Goal: Book appointment/travel/reservation

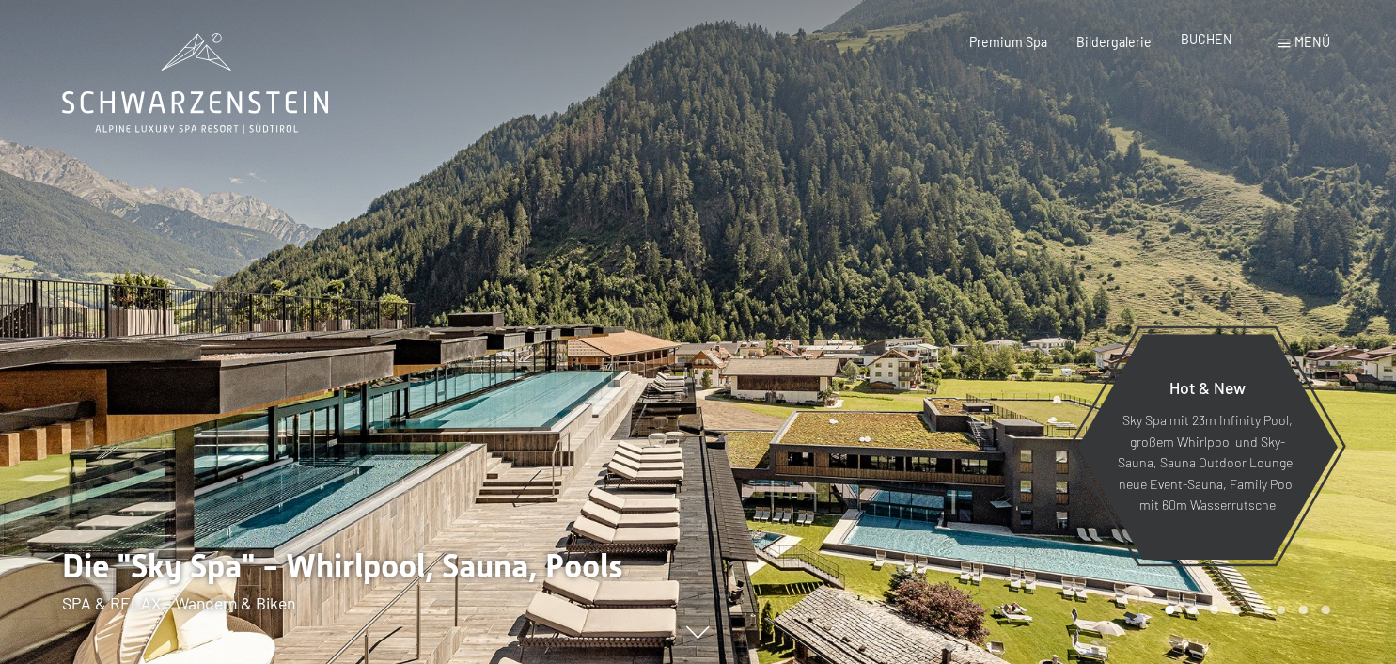
click at [1207, 39] on span "BUCHEN" at bounding box center [1207, 39] width 52 height 16
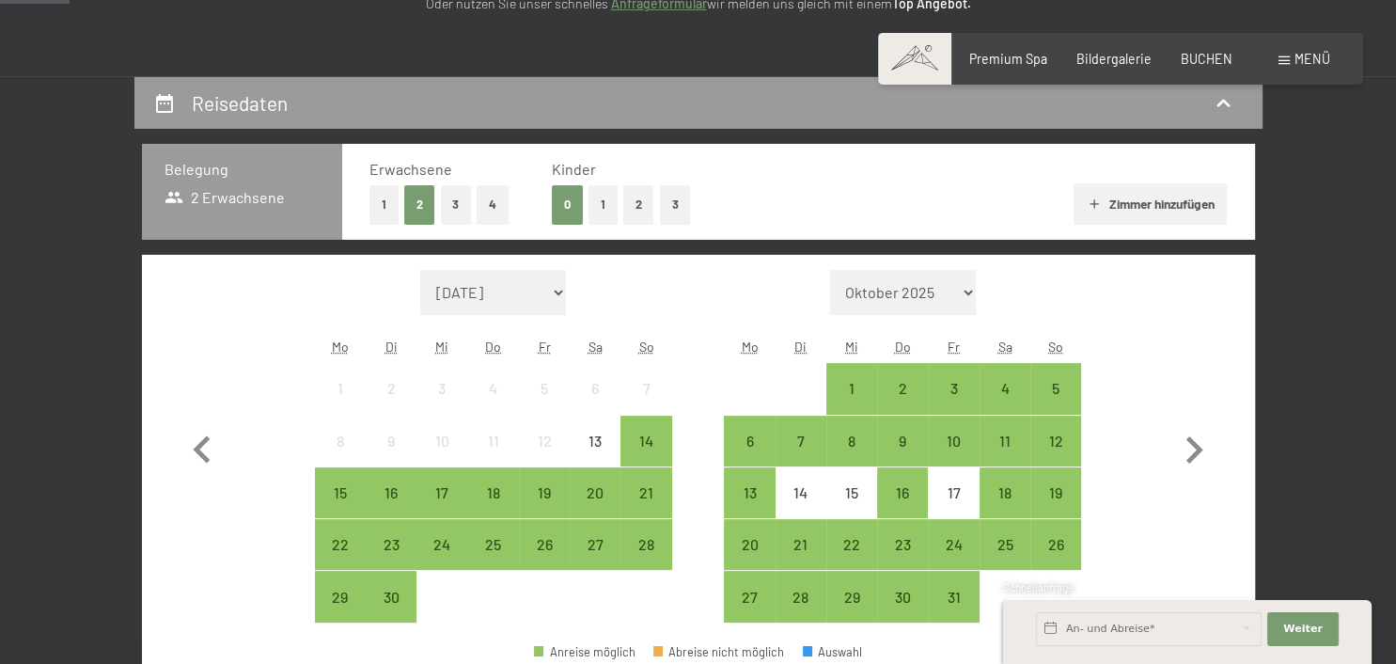
scroll to position [347, 0]
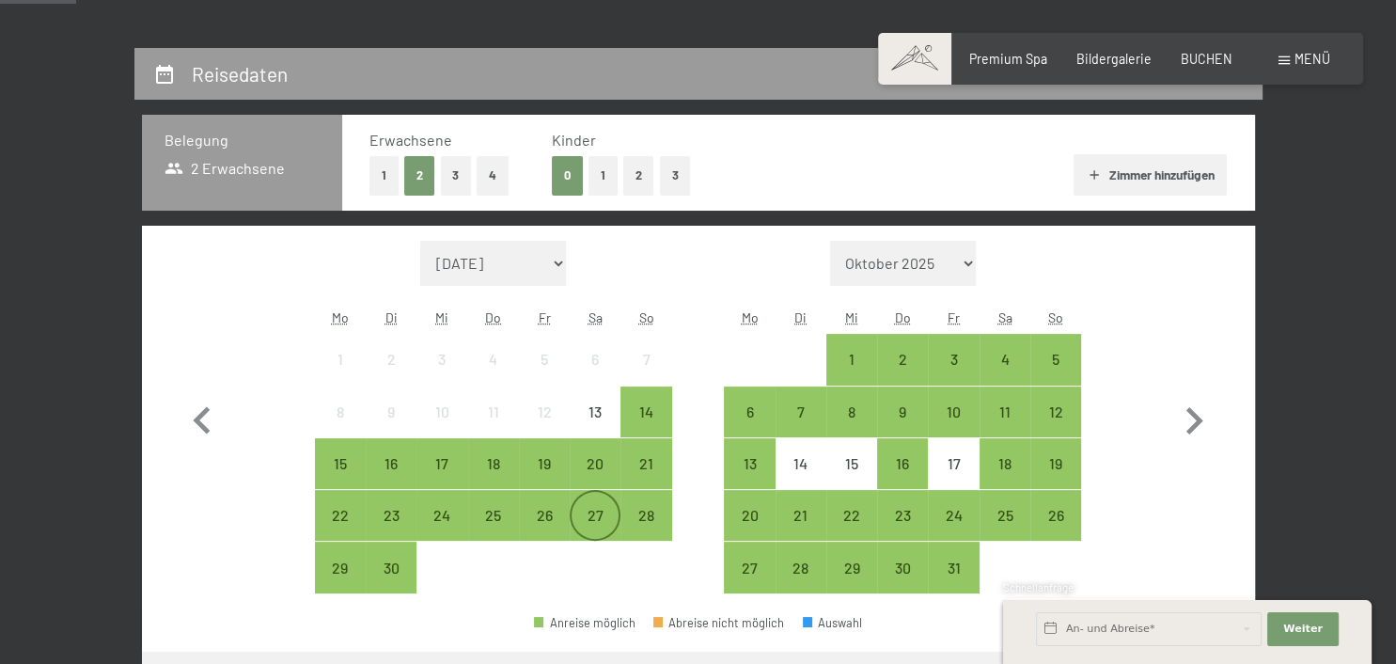
click at [591, 525] on div "27" at bounding box center [595, 531] width 47 height 47
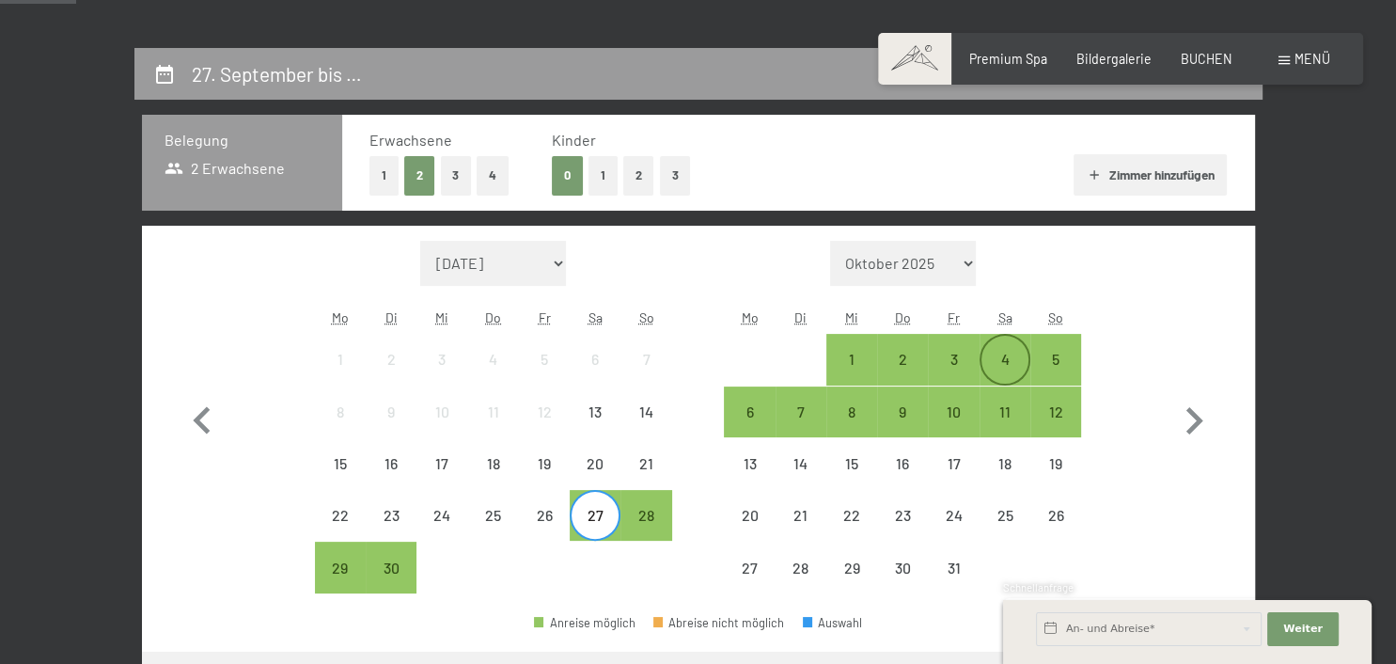
click at [991, 370] on div "4" at bounding box center [1004, 375] width 47 height 47
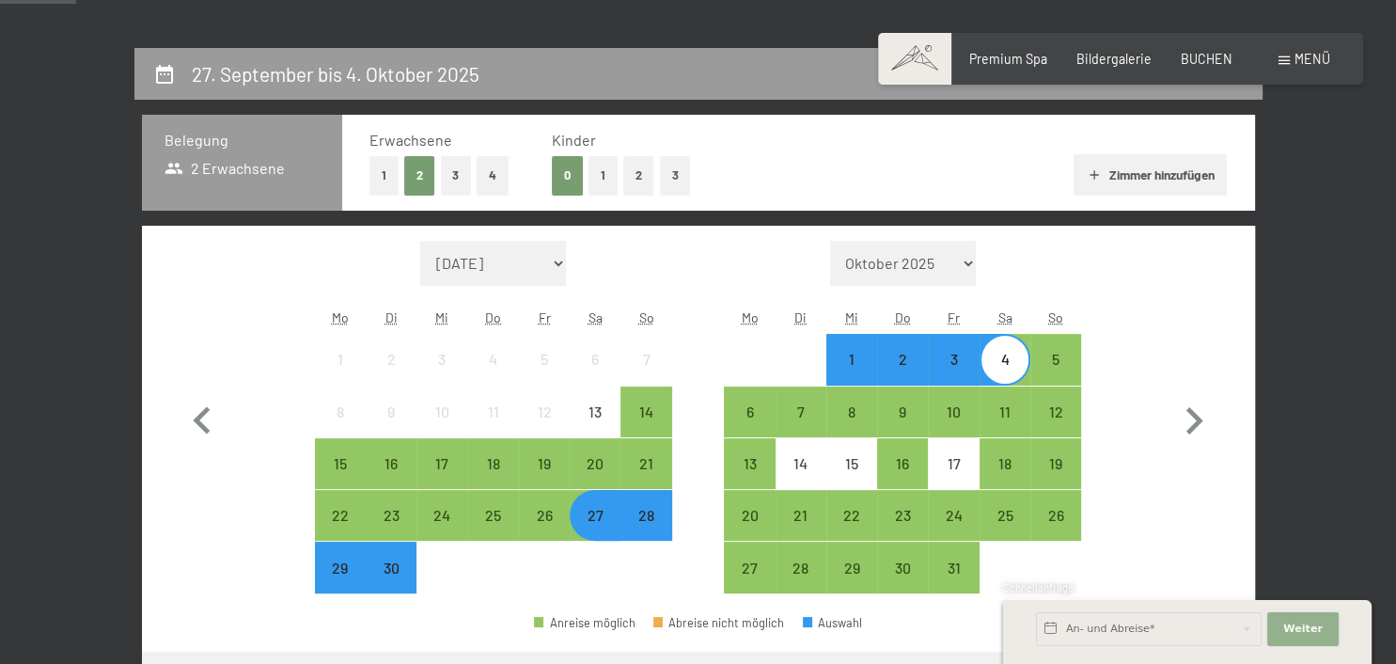
click at [1299, 624] on span "Weiter" at bounding box center [1302, 628] width 39 height 15
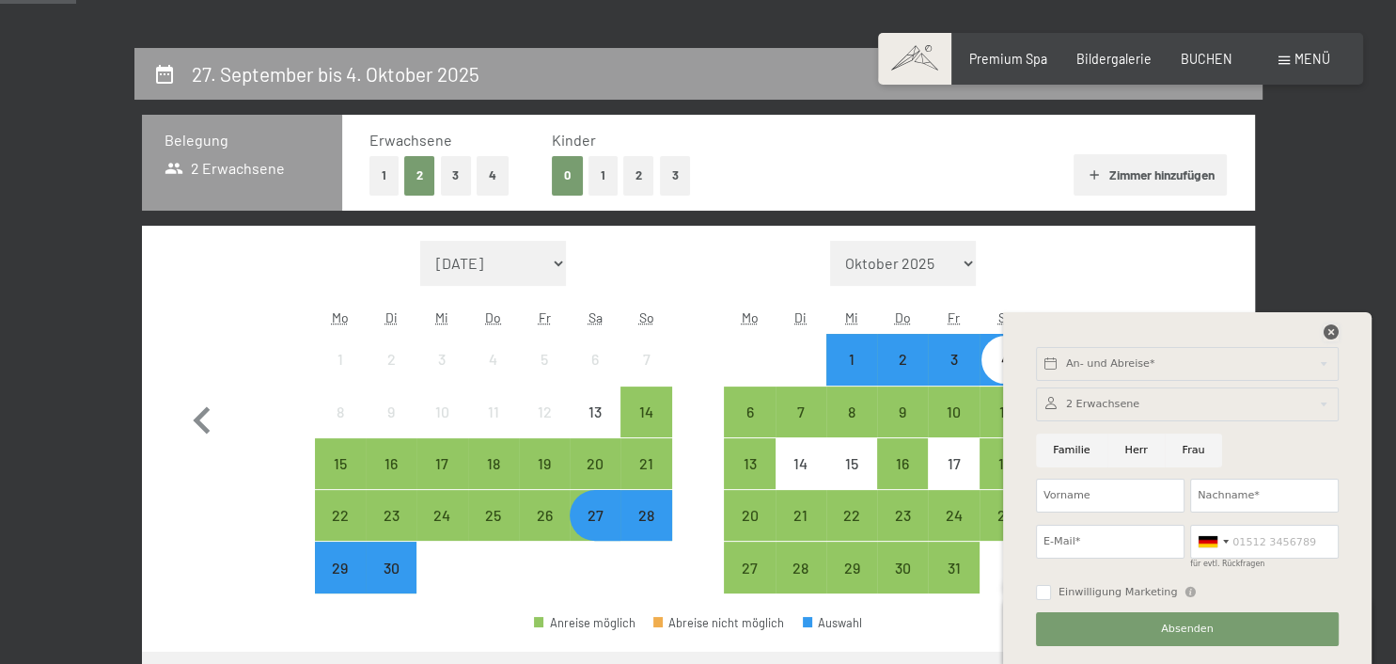
click at [1335, 330] on icon at bounding box center [1331, 331] width 15 height 15
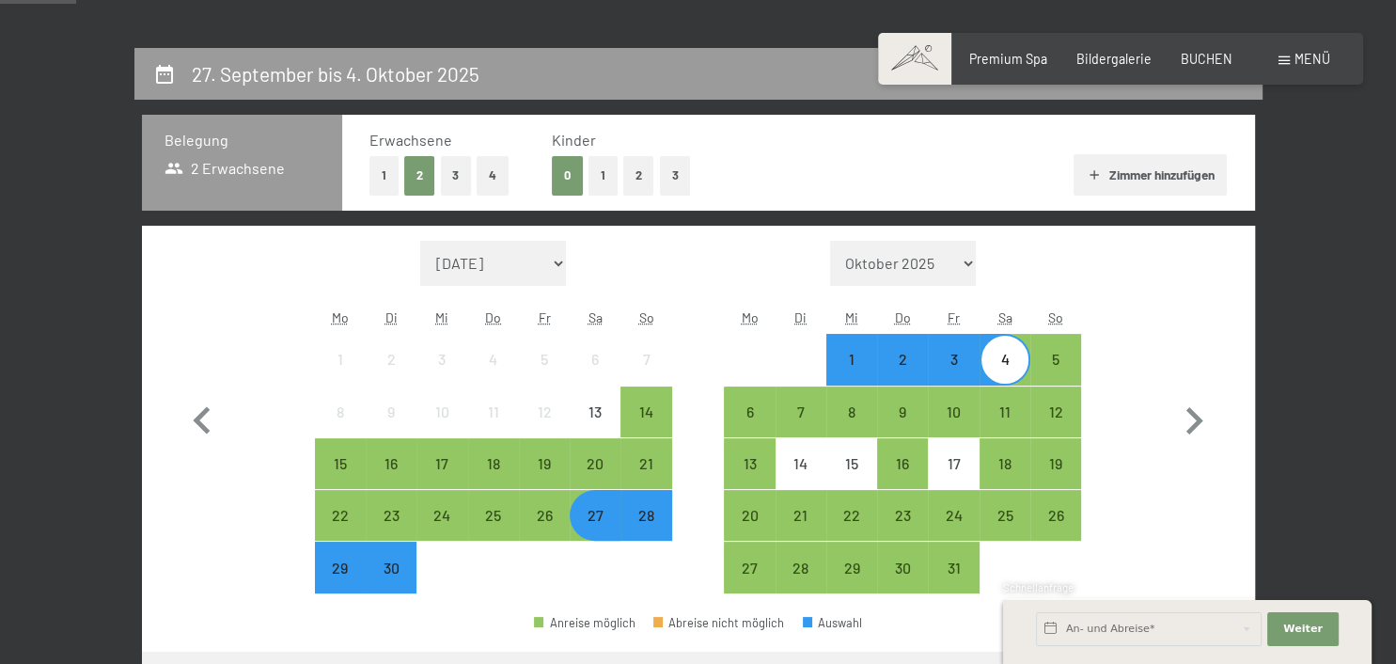
click at [1149, 363] on div "Monat/Jahr [DATE] Oktober 2025 [DATE] Dezember 2025 Januar 2026 Februar 2026 Mä…" at bounding box center [698, 417] width 1046 height 353
select select "[DATE]"
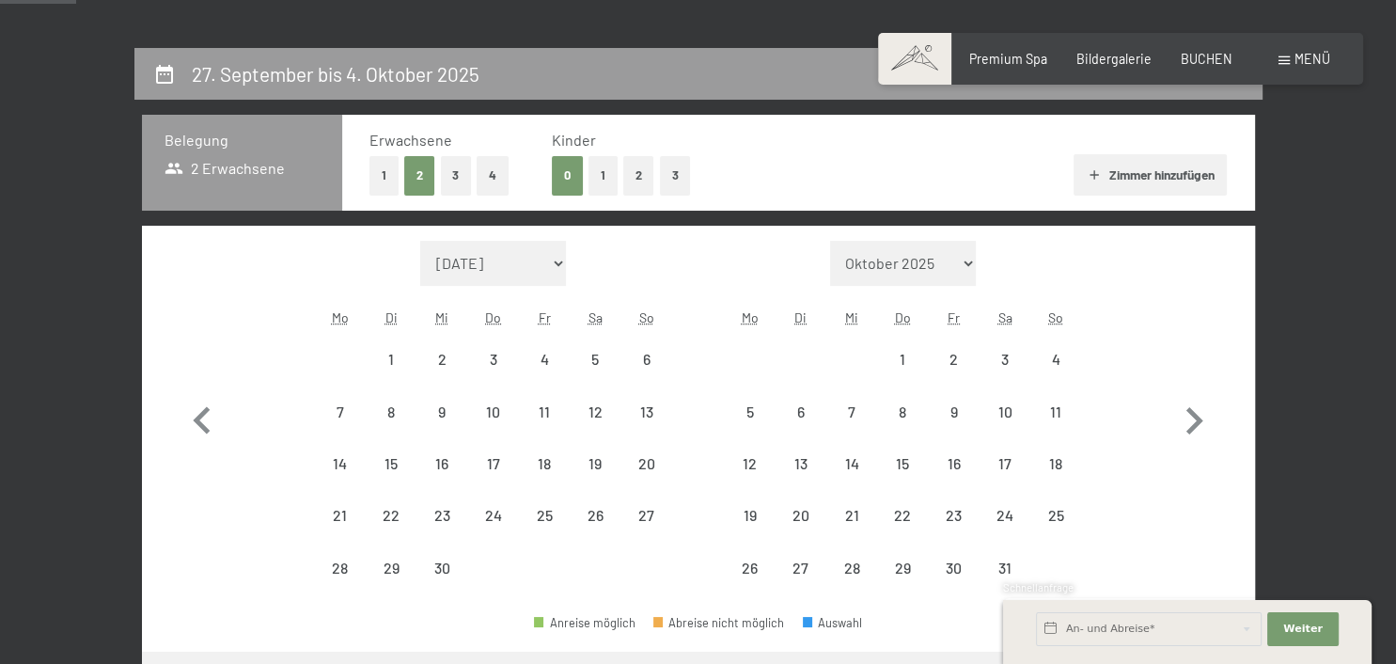
select select "[DATE]"
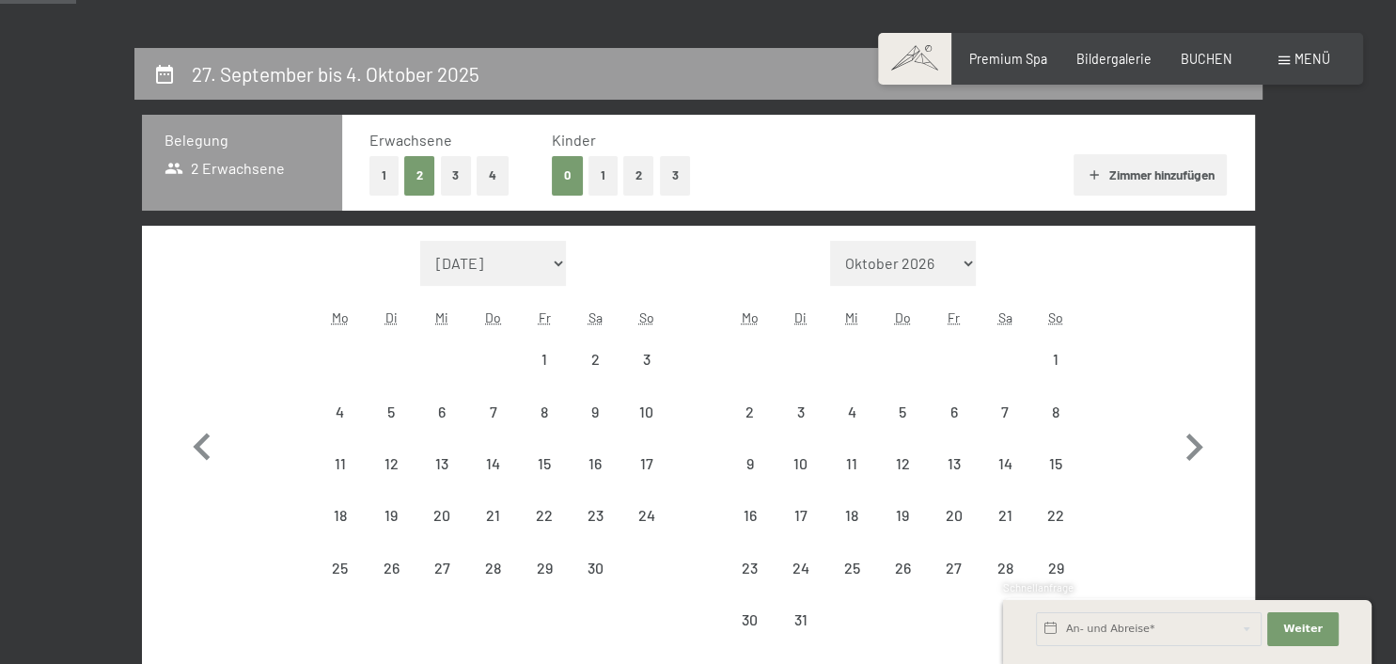
select select "[DATE]"
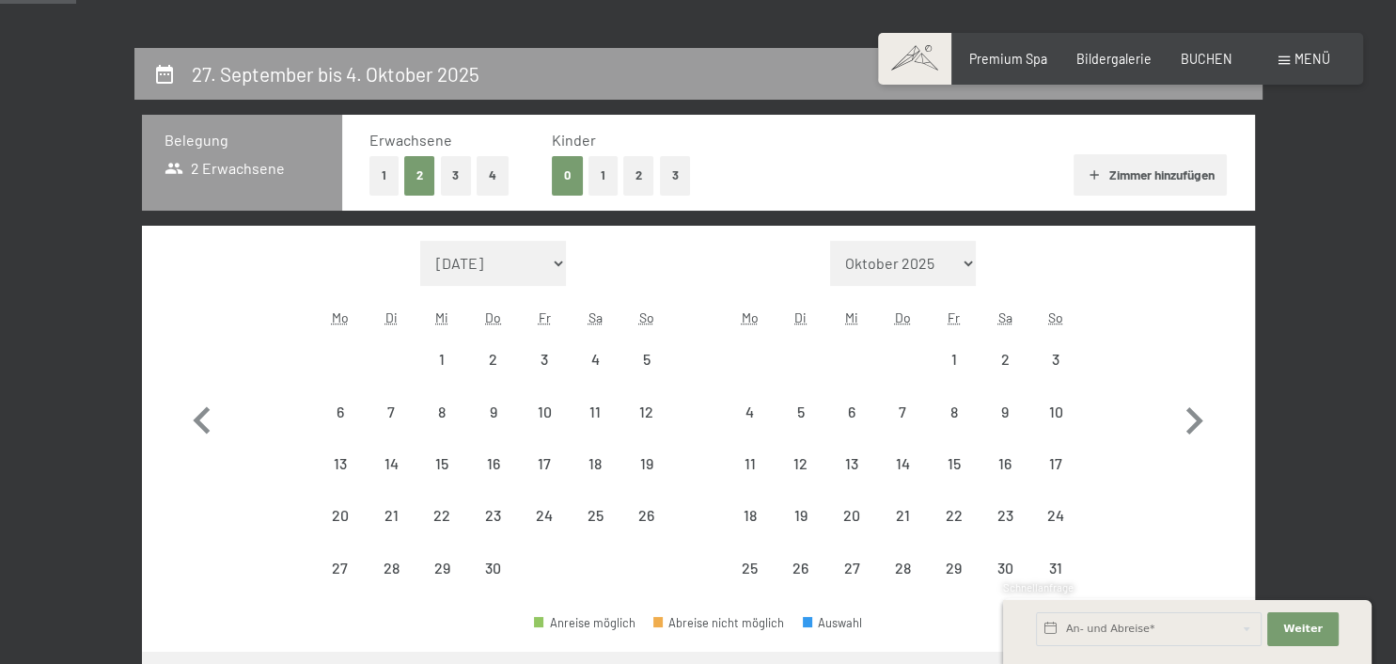
click at [420, 241] on select "[DATE] Oktober 2025 [DATE] Dezember 2025 Januar 2026 Februar 2026 März 2026 [DA…" at bounding box center [493, 263] width 147 height 45
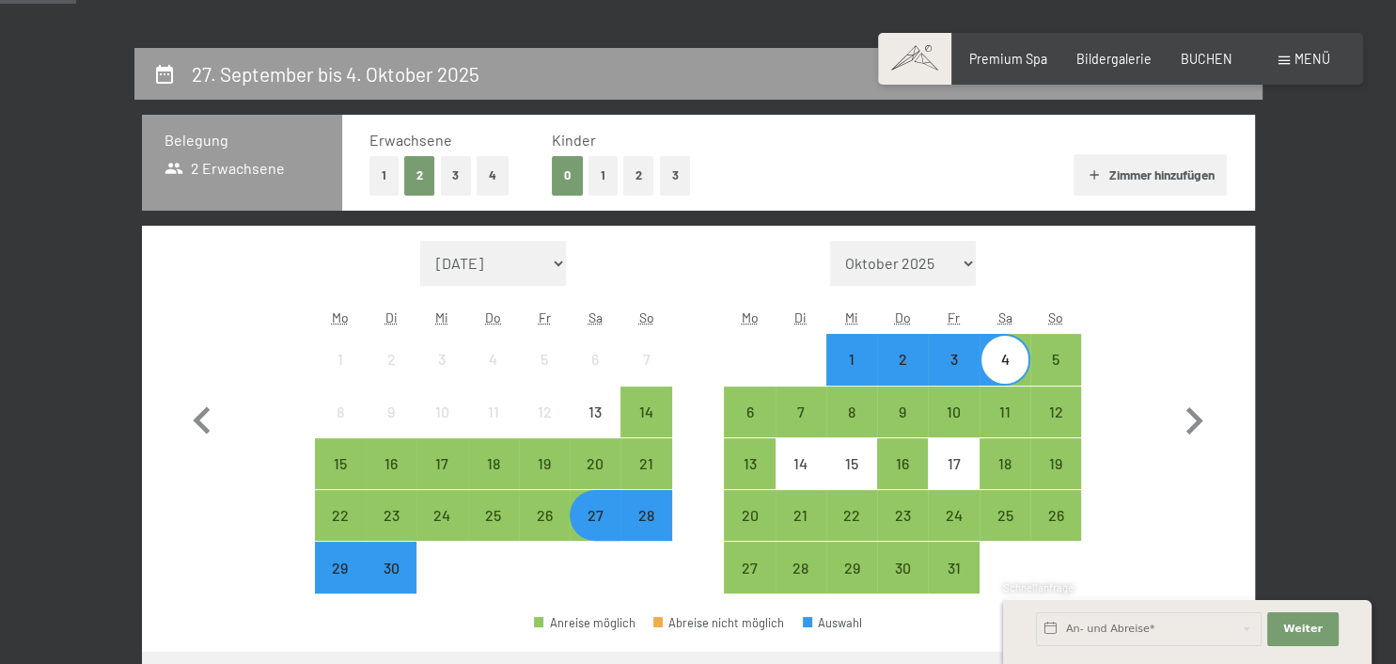
click at [329, 615] on div "Anreise möglich Abreise nicht möglich Auswahl" at bounding box center [698, 630] width 1113 height 42
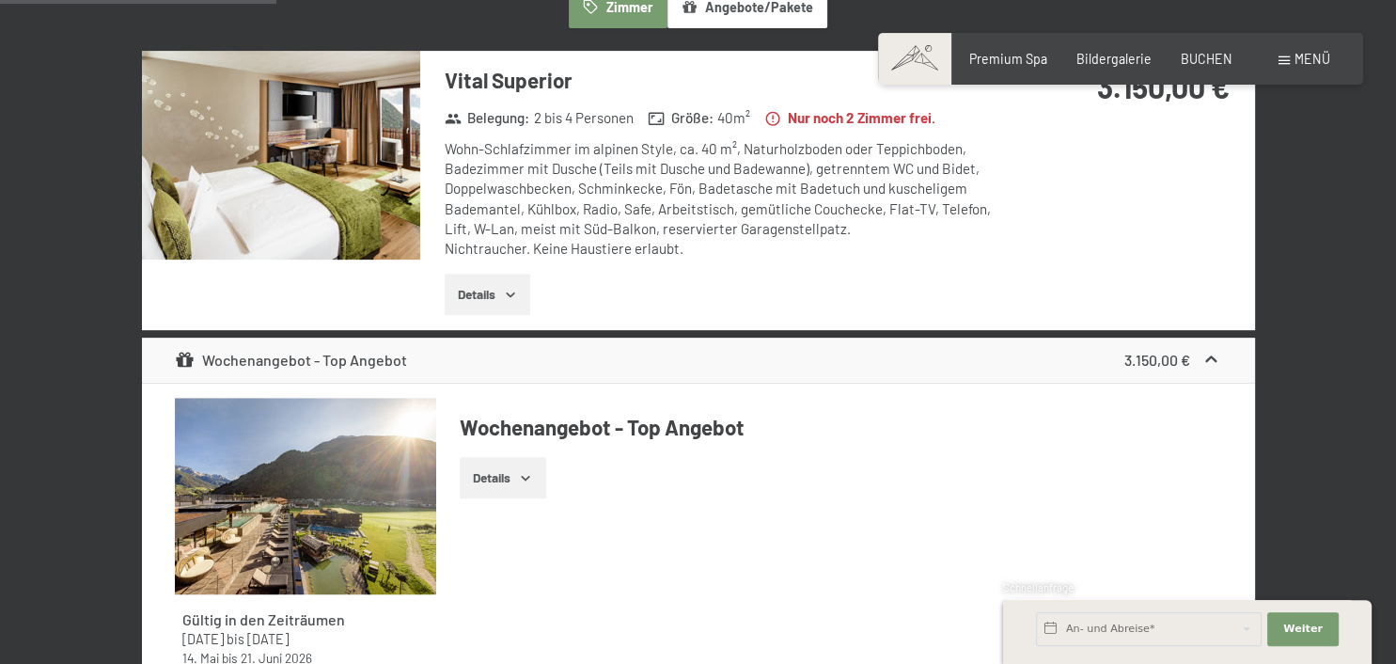
scroll to position [993, 0]
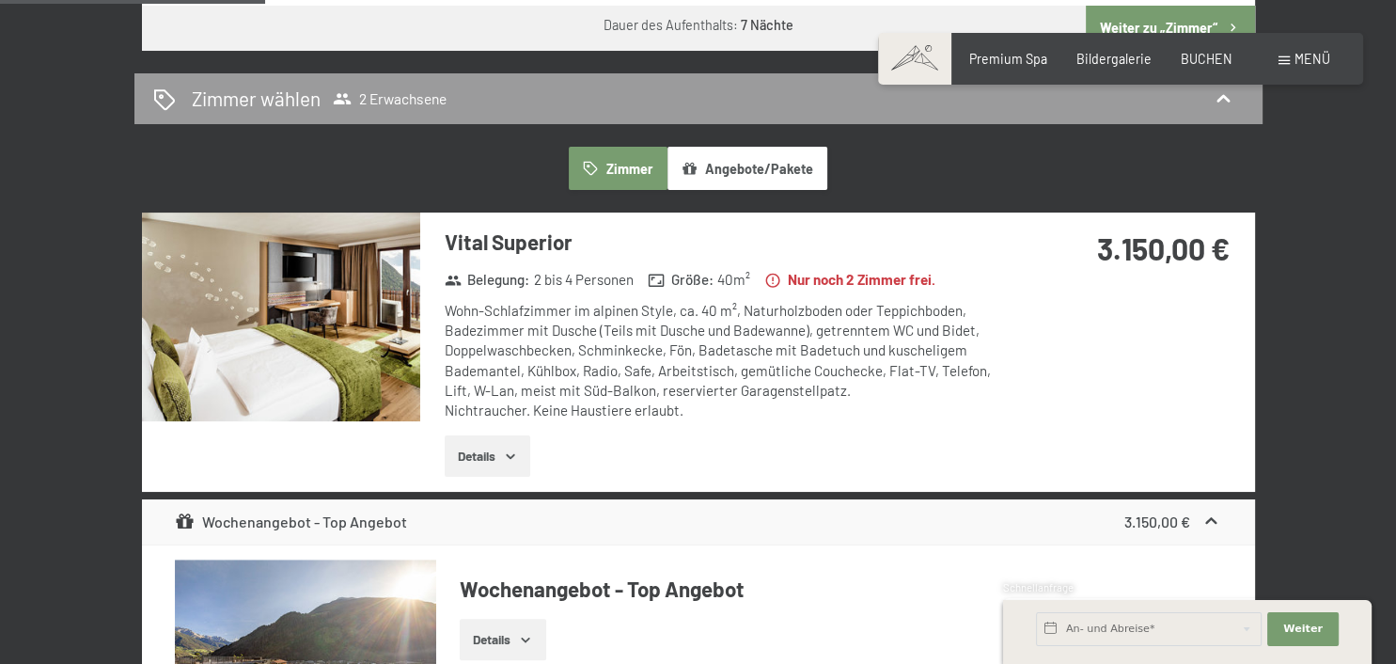
click at [507, 468] on button "Details" at bounding box center [488, 455] width 86 height 41
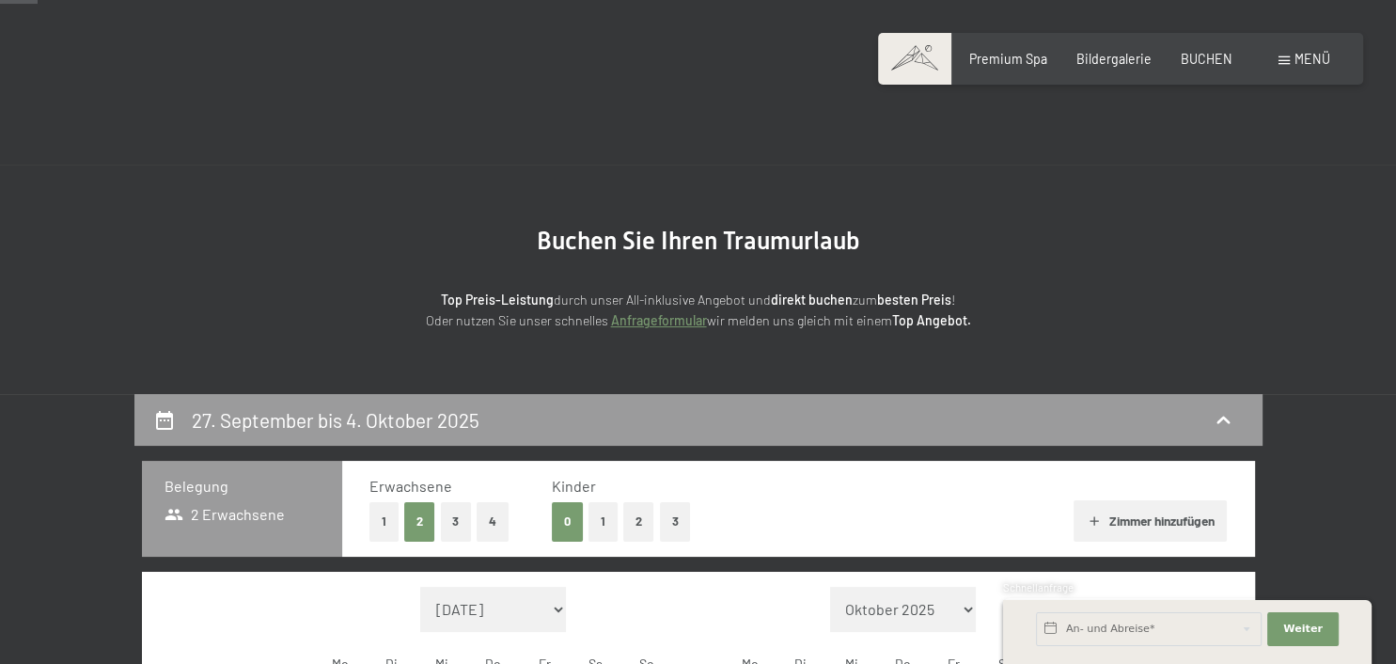
scroll to position [0, 0]
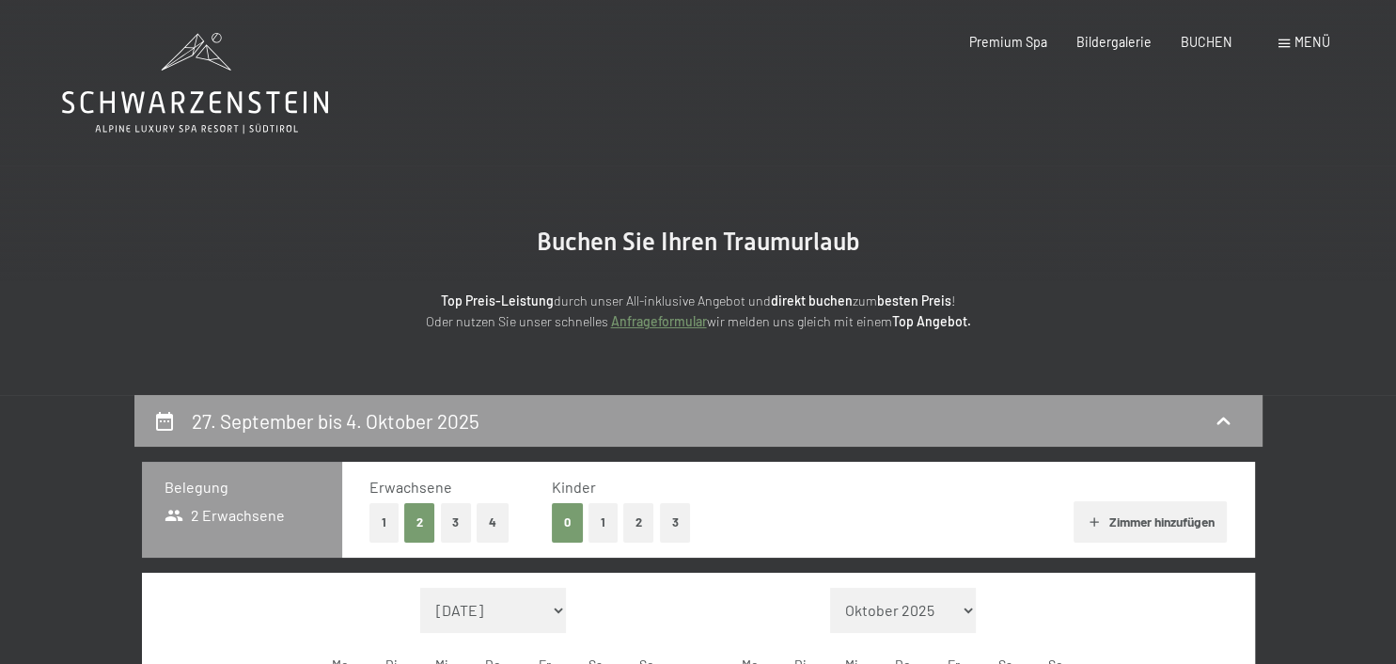
click at [1287, 47] on span at bounding box center [1283, 43] width 11 height 8
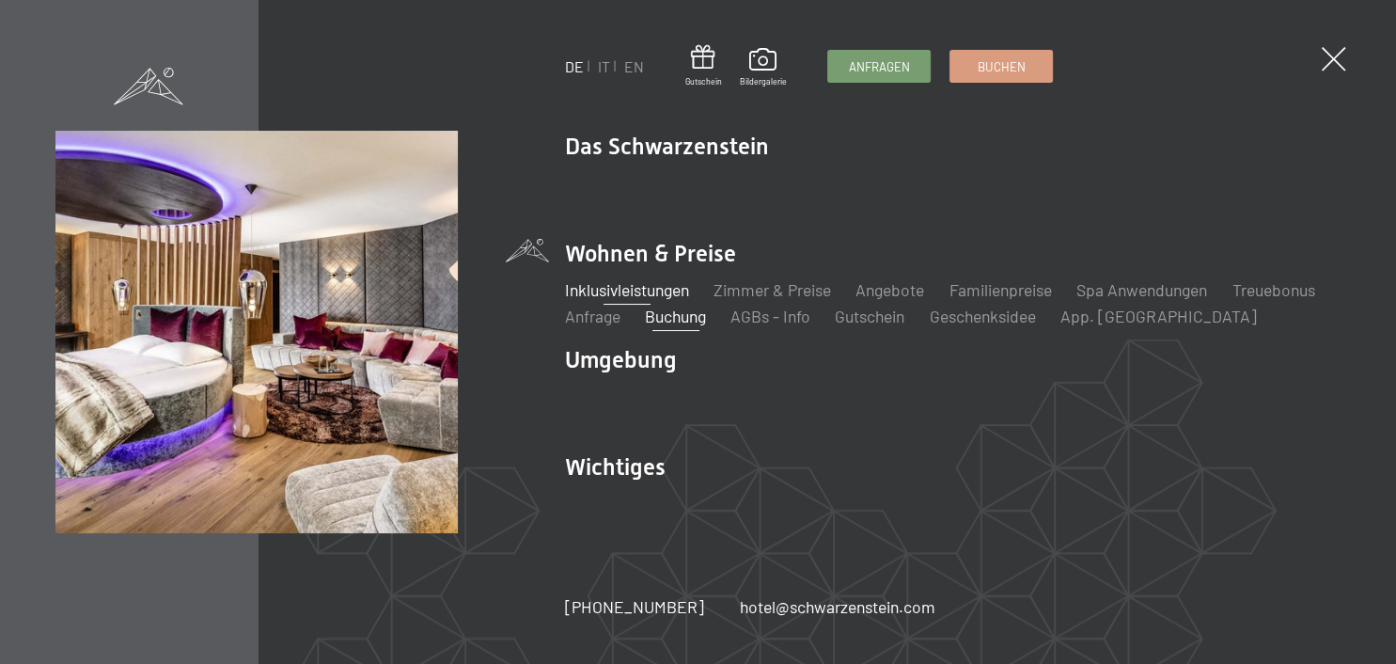
click at [611, 289] on link "Inklusivleistungen" at bounding box center [626, 289] width 124 height 21
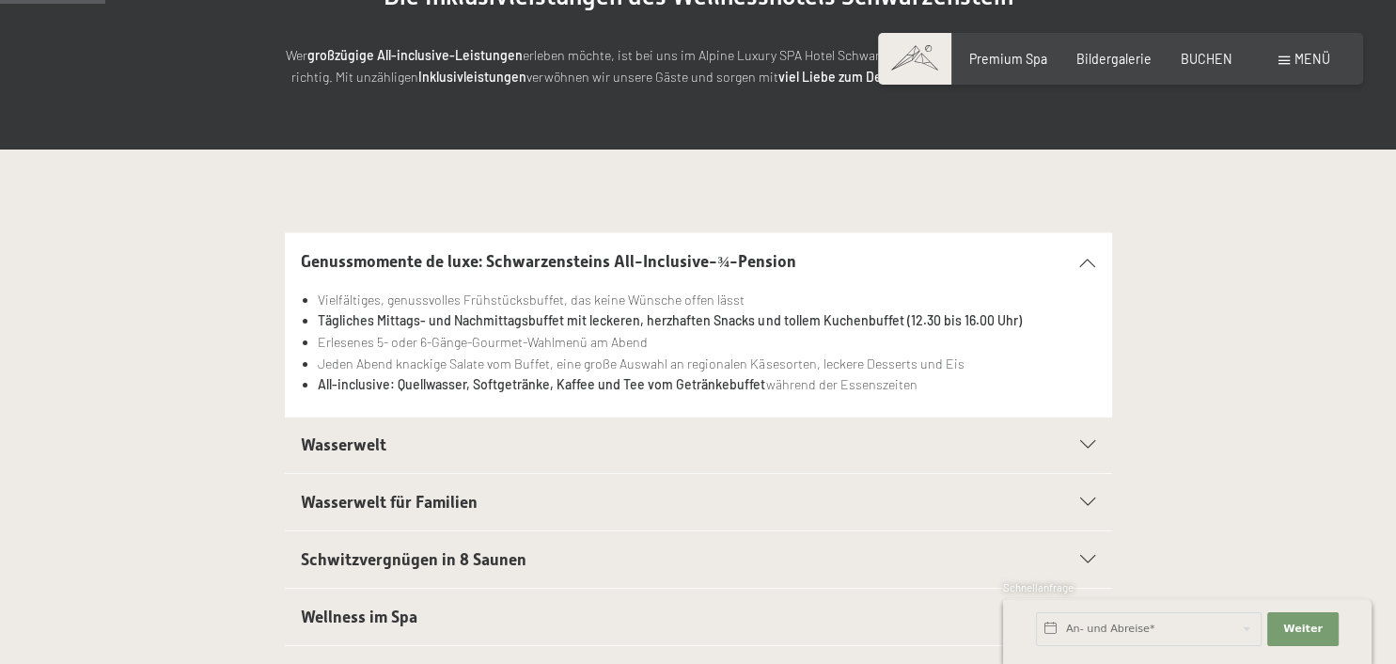
scroll to position [297, 0]
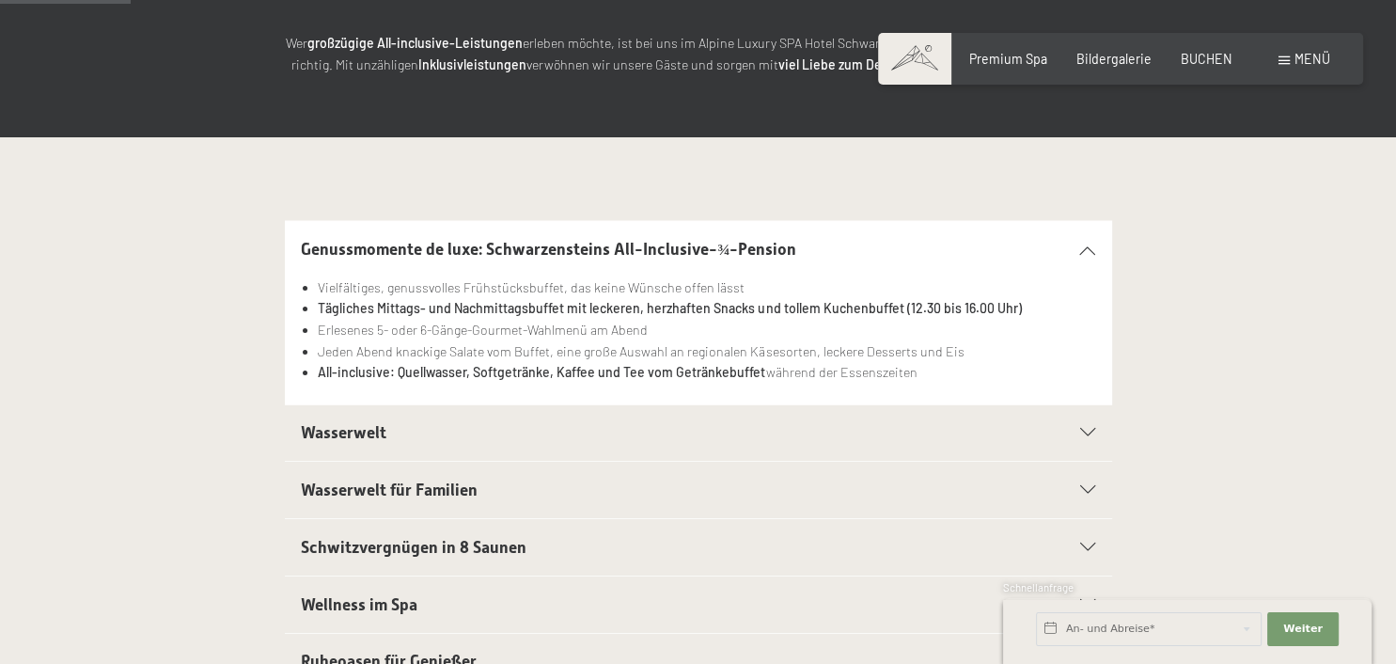
click at [1084, 431] on icon at bounding box center [1087, 433] width 15 height 8
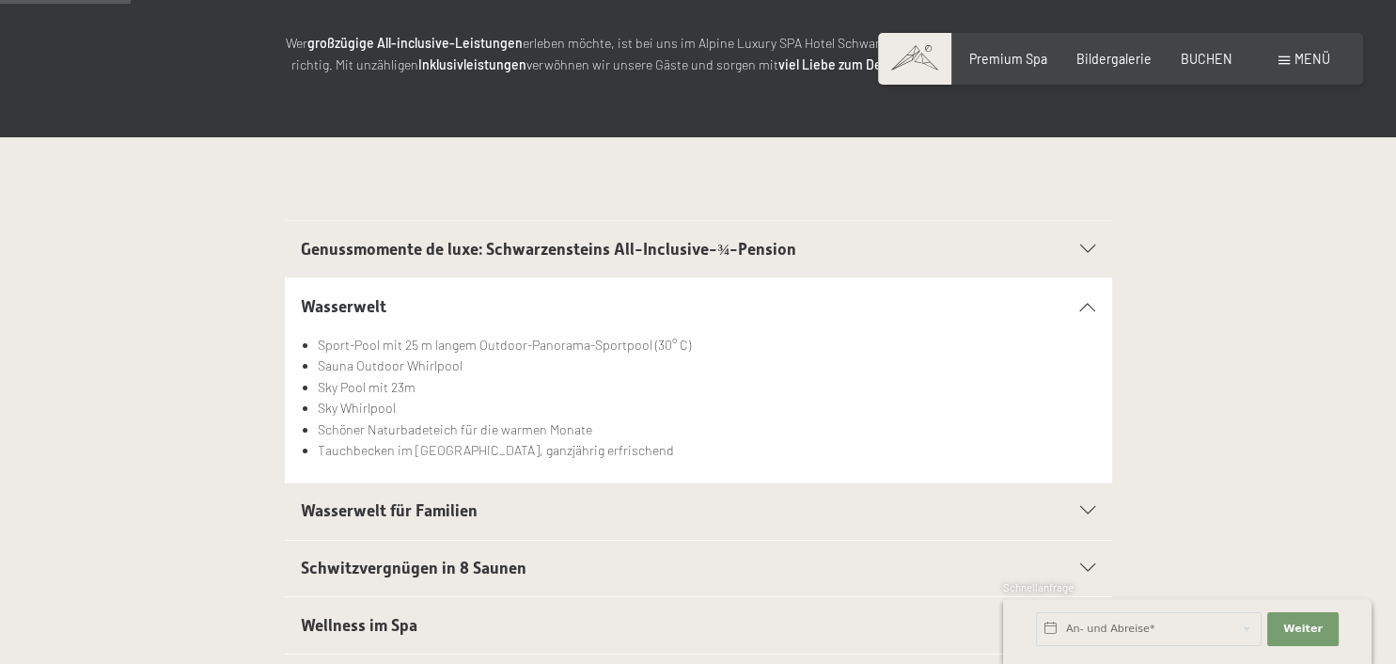
click at [1089, 504] on div "Wasserwelt für Familien" at bounding box center [698, 511] width 794 height 56
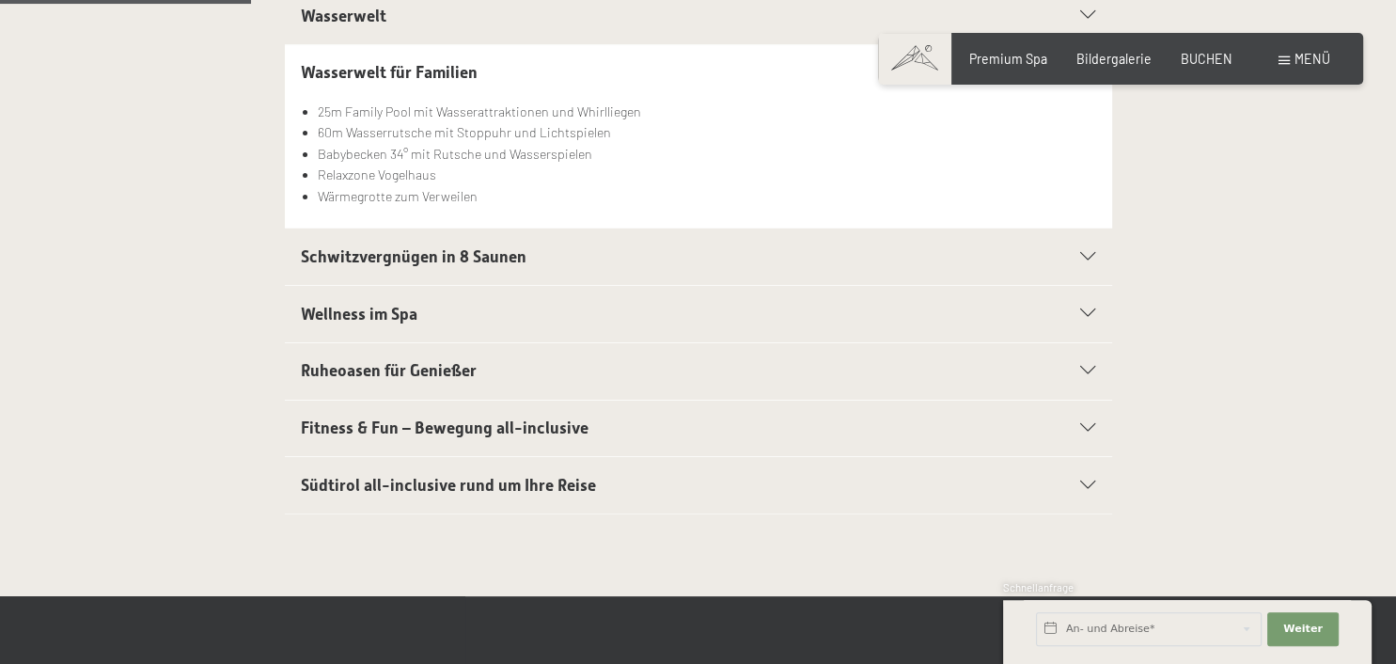
scroll to position [595, 0]
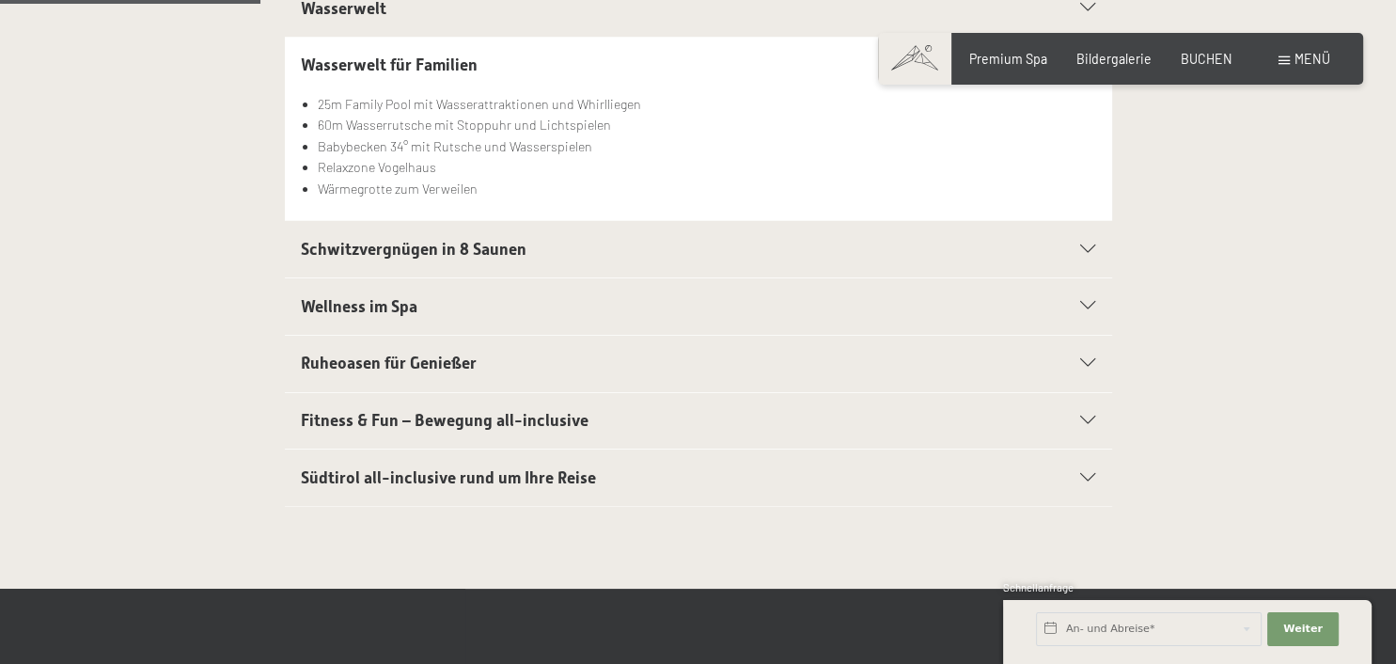
click at [1087, 251] on icon at bounding box center [1087, 249] width 15 height 8
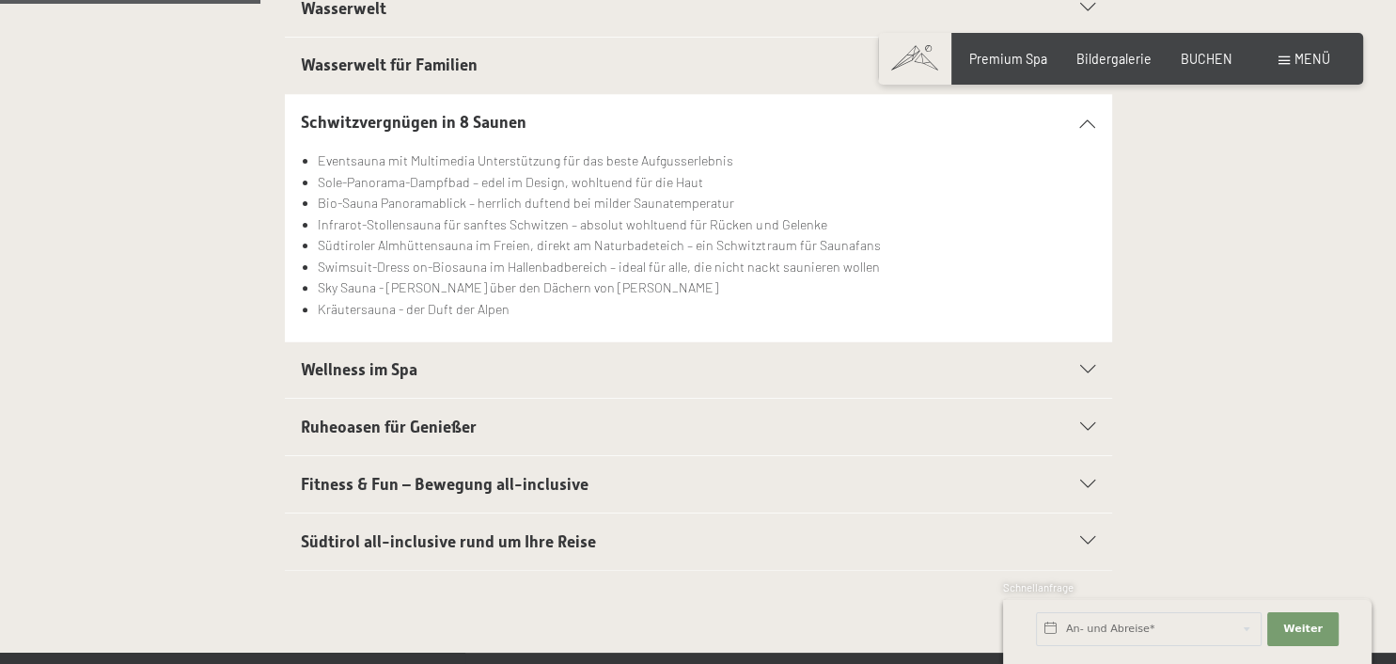
click at [1090, 372] on icon at bounding box center [1087, 370] width 15 height 8
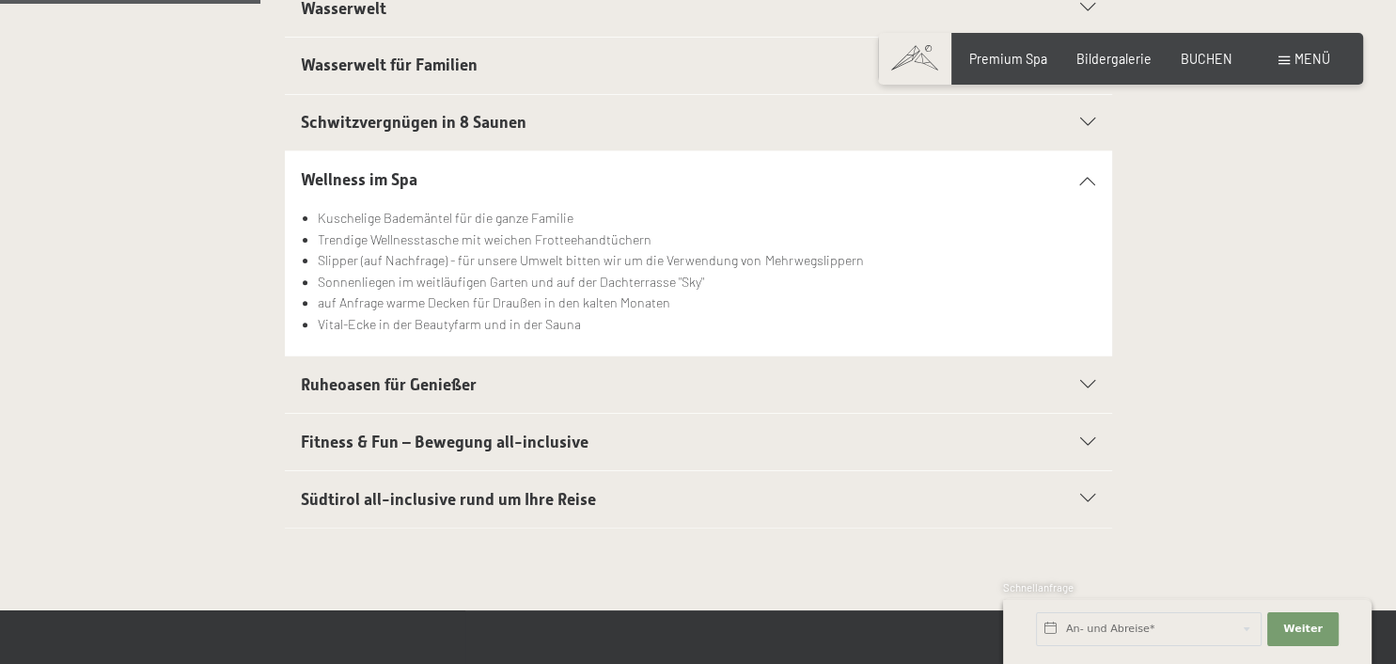
click at [1088, 388] on div at bounding box center [1077, 385] width 36 height 8
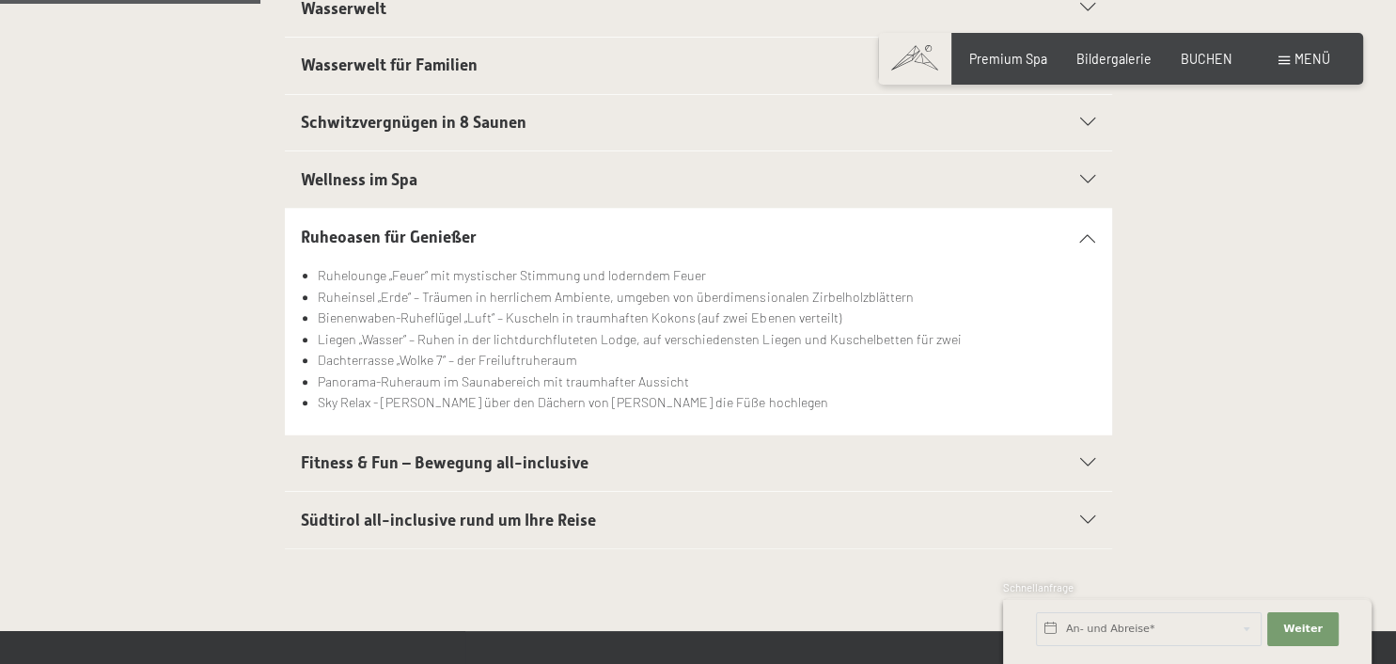
click at [1085, 458] on div "Fitness & Fun – Bewegung all-inclusive" at bounding box center [698, 463] width 794 height 56
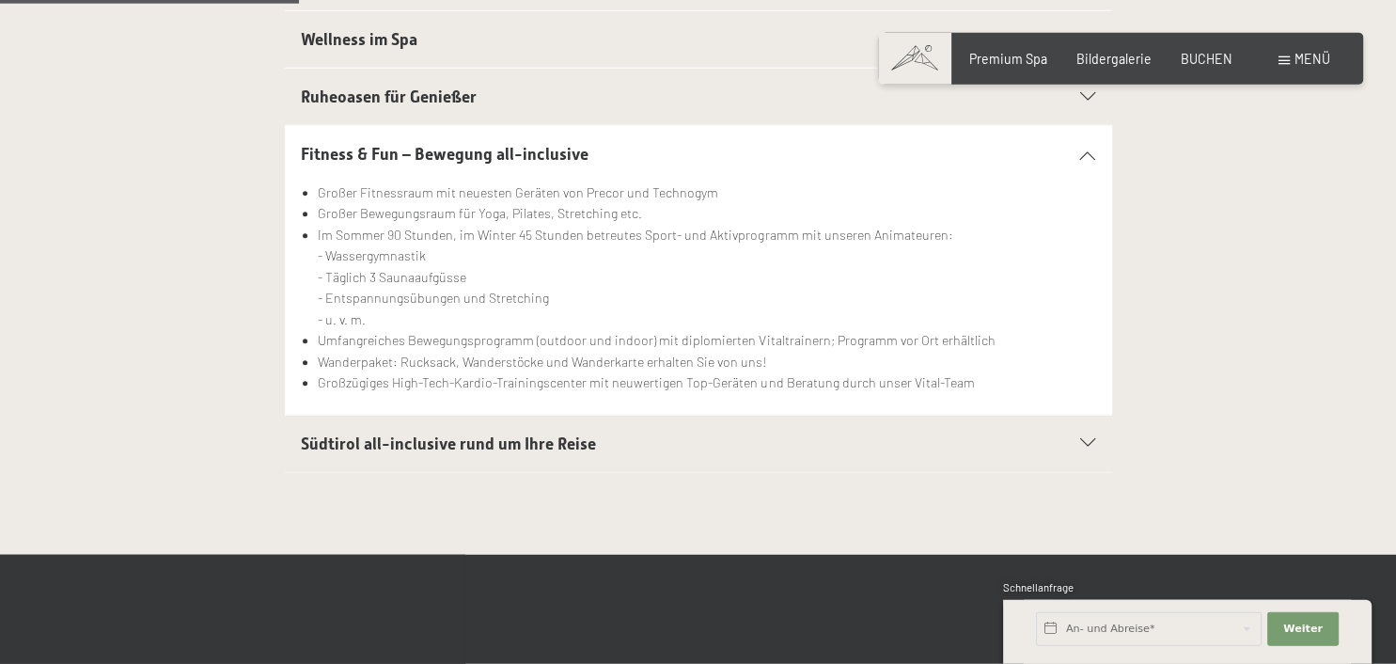
scroll to position [745, 0]
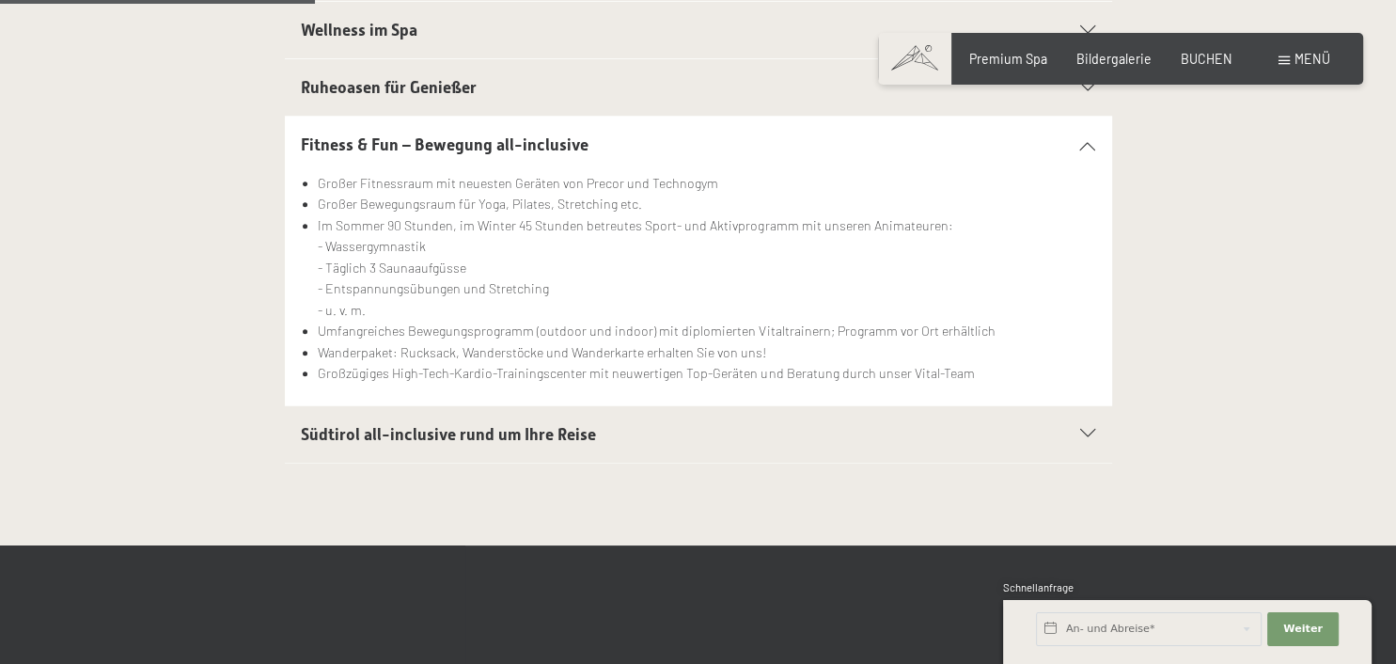
click at [1091, 435] on icon at bounding box center [1087, 434] width 15 height 8
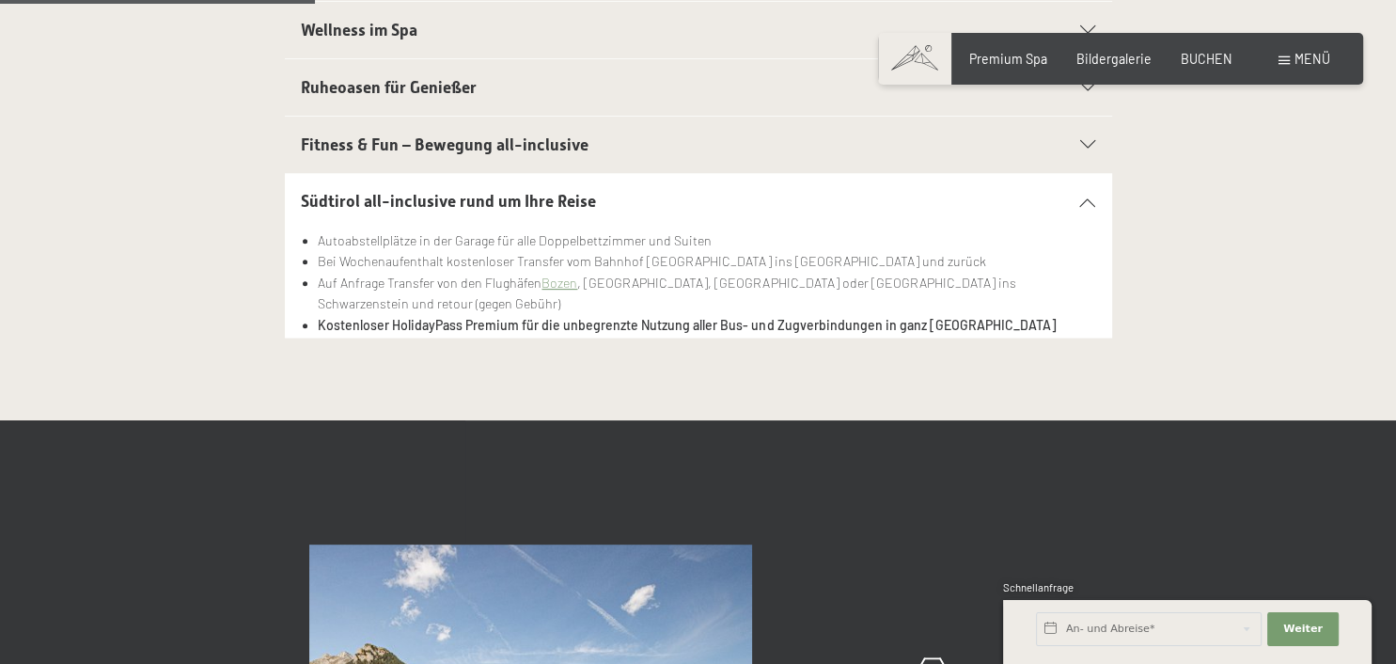
click at [1306, 51] on span "Menü" at bounding box center [1312, 59] width 36 height 16
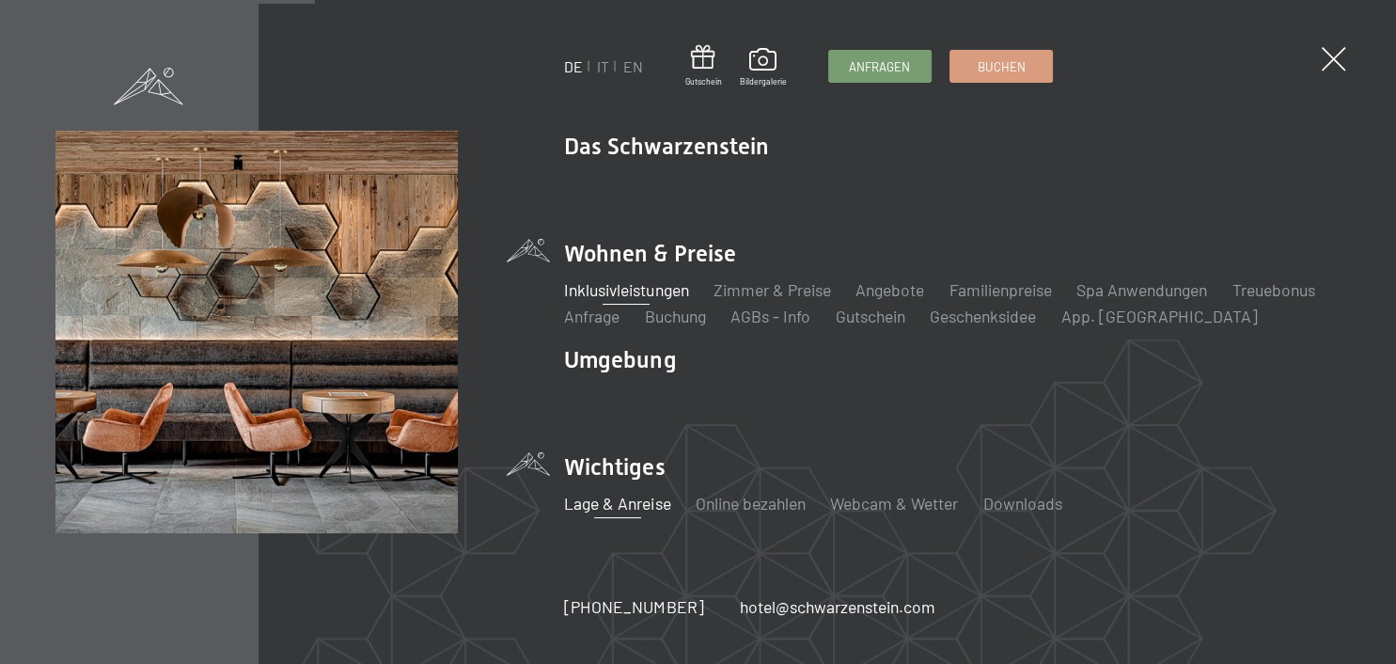
click at [637, 500] on link "Lage & Anreise" at bounding box center [617, 503] width 106 height 21
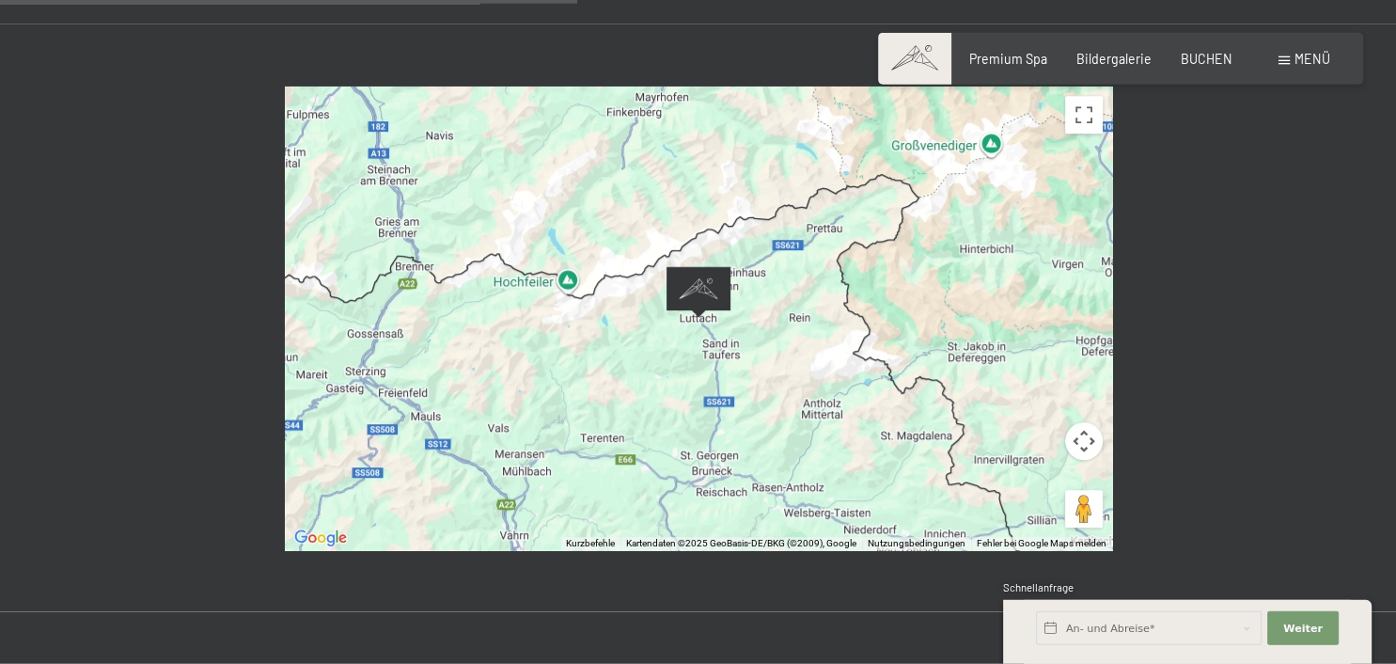
scroll to position [793, 0]
